Goal: Information Seeking & Learning: Learn about a topic

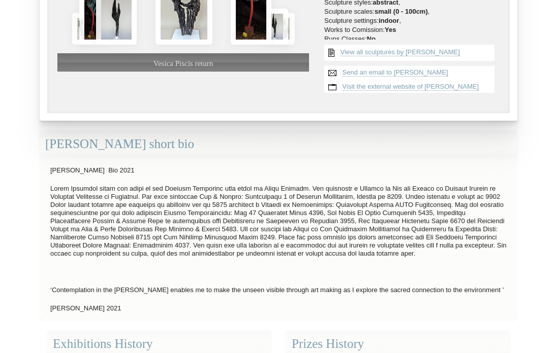
scroll to position [174, 0]
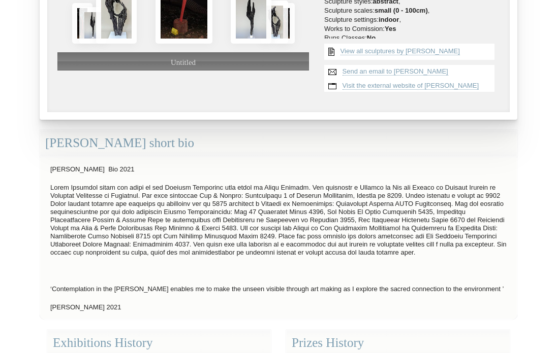
drag, startPoint x: 374, startPoint y: 247, endPoint x: 41, endPoint y: 266, distance: 333.7
click at [41, 266] on div "[PERSON_NAME] Bio 2021 ‘Contemplation in the [PERSON_NAME] enables me to make t…" at bounding box center [278, 238] width 477 height 163
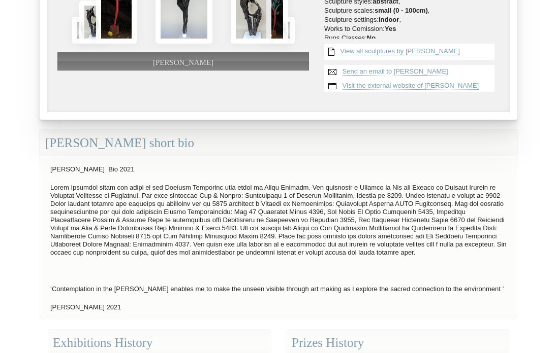
click at [49, 197] on p at bounding box center [278, 220] width 466 height 78
click at [50, 181] on p at bounding box center [278, 220] width 466 height 78
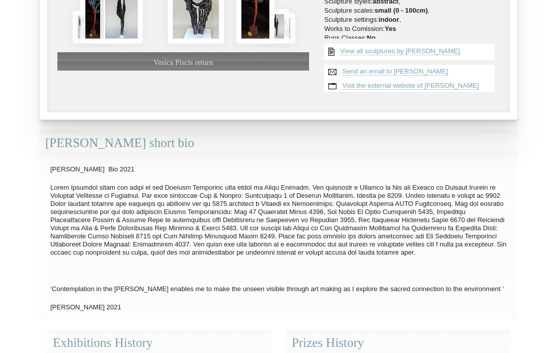
click at [51, 183] on p at bounding box center [278, 220] width 466 height 78
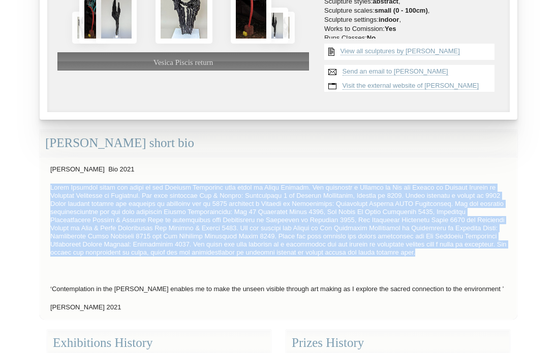
drag, startPoint x: 51, startPoint y: 183, endPoint x: 381, endPoint y: 256, distance: 337.6
click at [381, 256] on p at bounding box center [278, 220] width 466 height 78
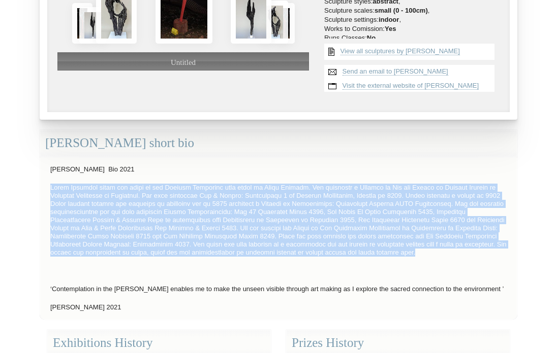
click at [381, 256] on p at bounding box center [278, 220] width 466 height 78
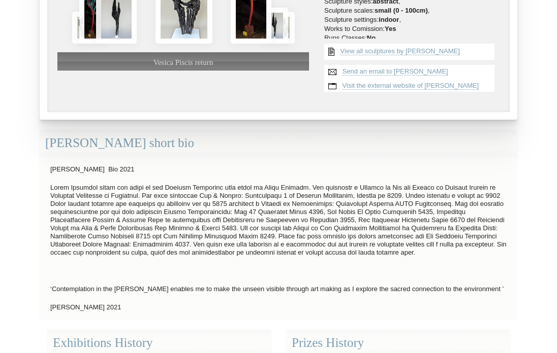
click at [262, 262] on div "[PERSON_NAME] Bio 2021 ‘Contemplation in the [PERSON_NAME] enables me to make t…" at bounding box center [278, 238] width 477 height 163
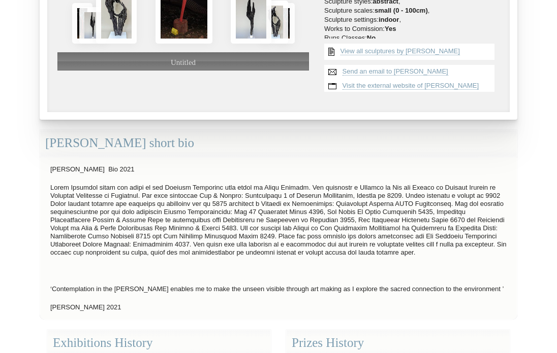
click at [377, 252] on p at bounding box center [278, 220] width 466 height 78
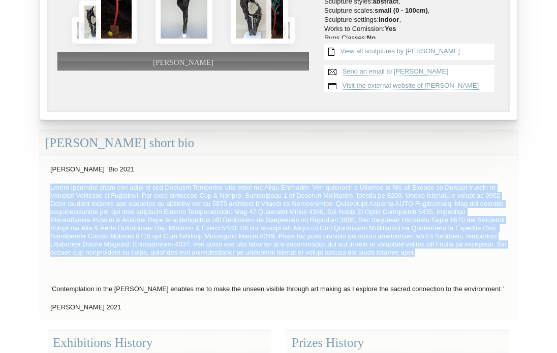
drag, startPoint x: 377, startPoint y: 252, endPoint x: 45, endPoint y: 188, distance: 338.2
click at [45, 188] on p at bounding box center [278, 220] width 466 height 78
copy p "[PERSON_NAME] lives and works in the Central Victorian [PERSON_NAME] lands on […"
